Goal: Task Accomplishment & Management: Manage account settings

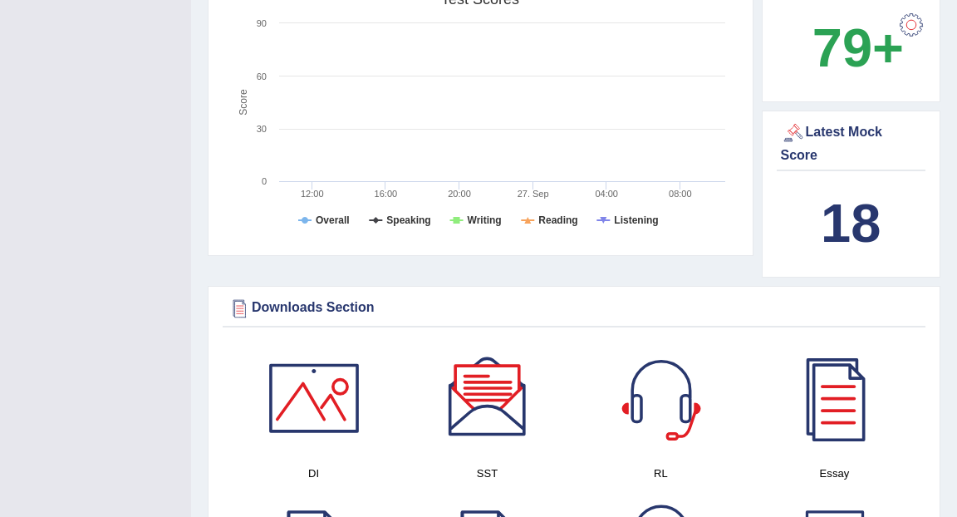
scroll to position [588, 0]
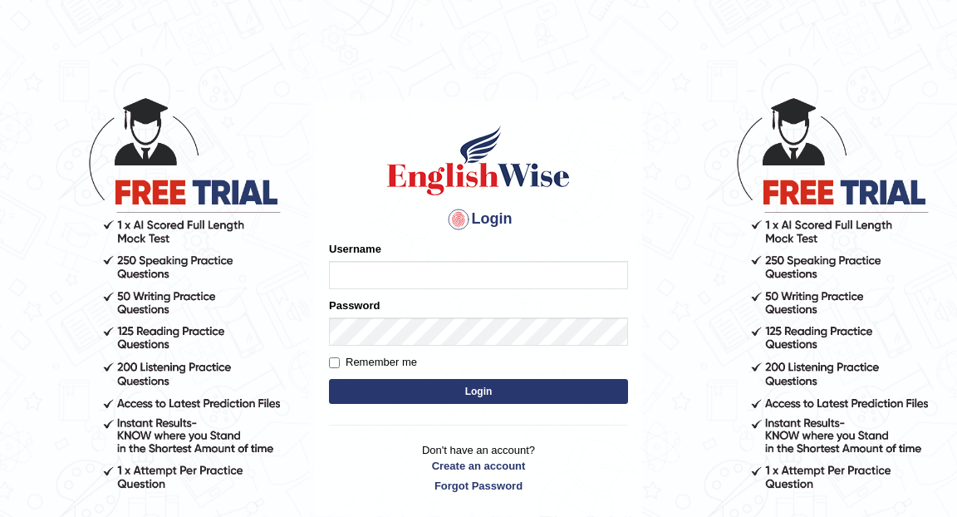
type input "Eunice7589"
click at [459, 391] on button "Login" at bounding box center [478, 391] width 299 height 25
